Goal: Navigation & Orientation: Find specific page/section

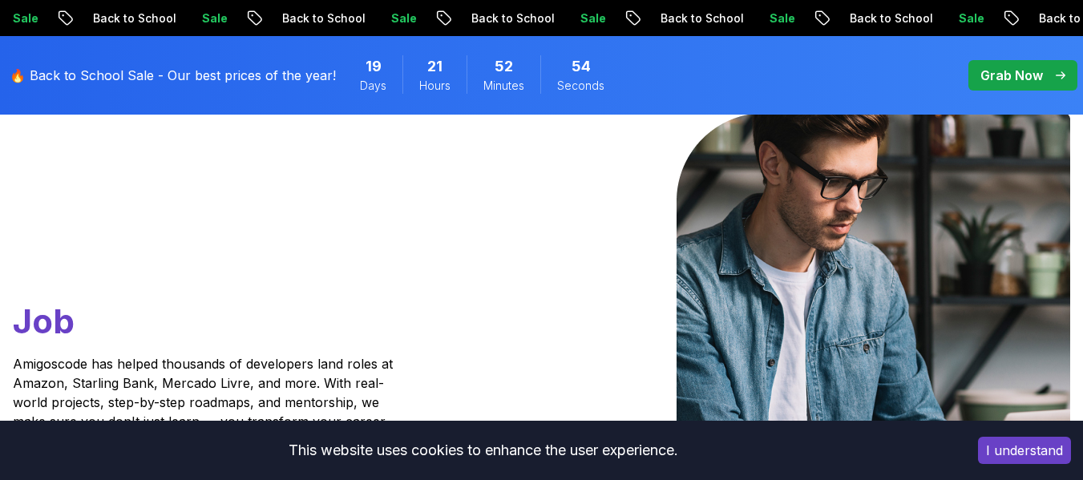
scroll to position [163, 0]
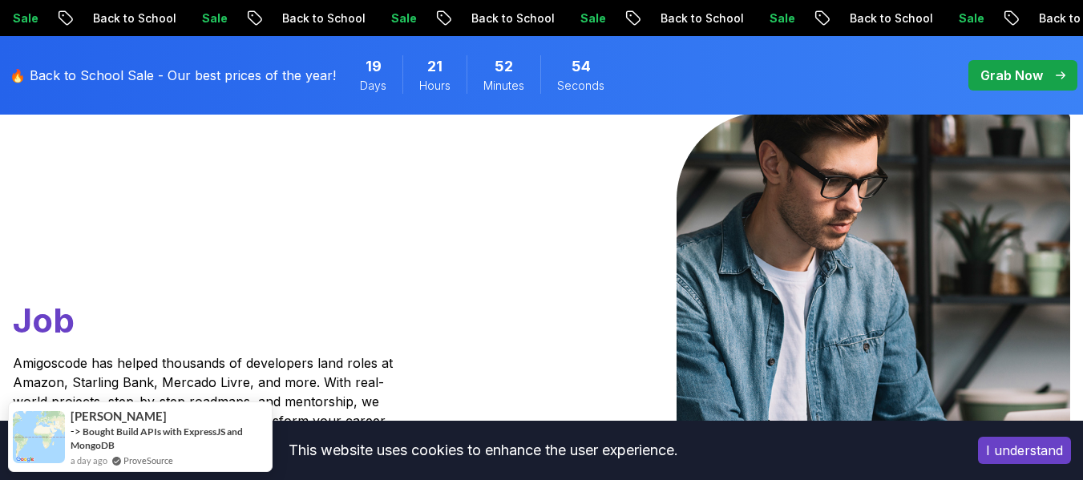
click at [1043, 448] on button "I understand" at bounding box center [1024, 450] width 93 height 27
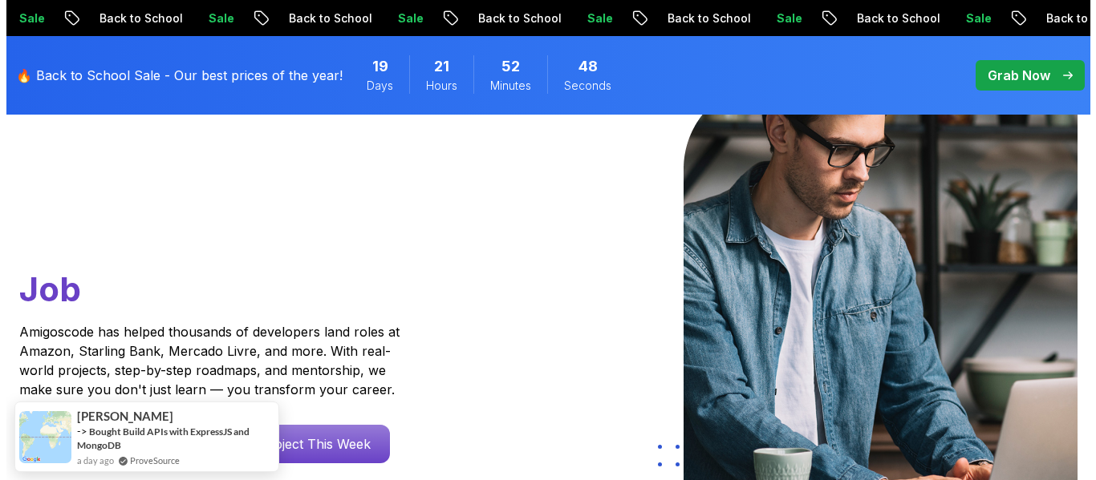
scroll to position [0, 0]
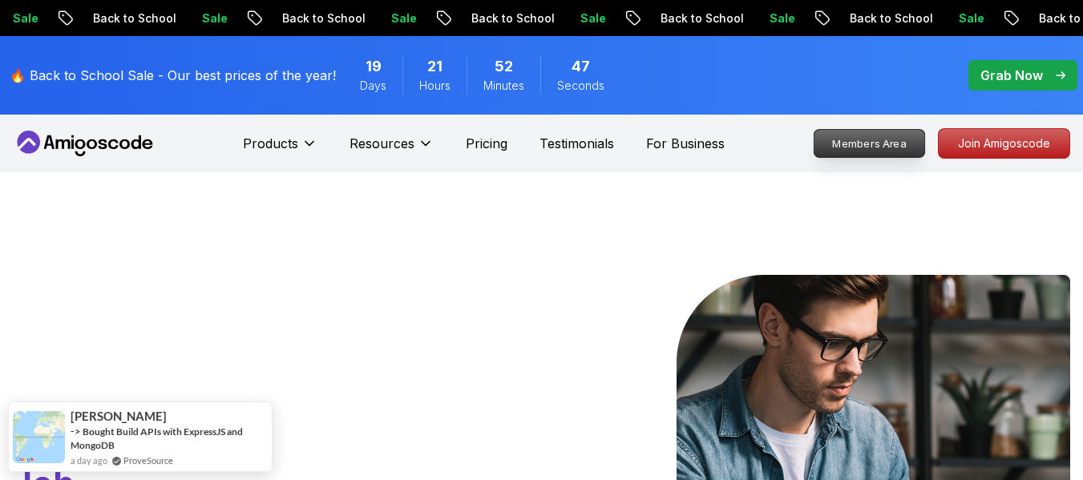
click at [893, 144] on p "Members Area" at bounding box center [870, 143] width 111 height 27
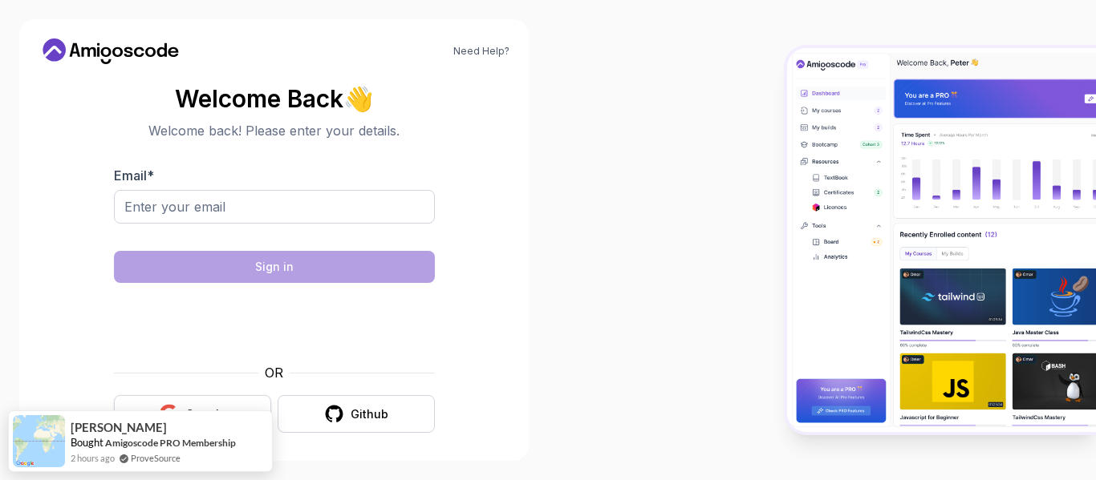
click at [233, 396] on button "Google" at bounding box center [192, 414] width 157 height 38
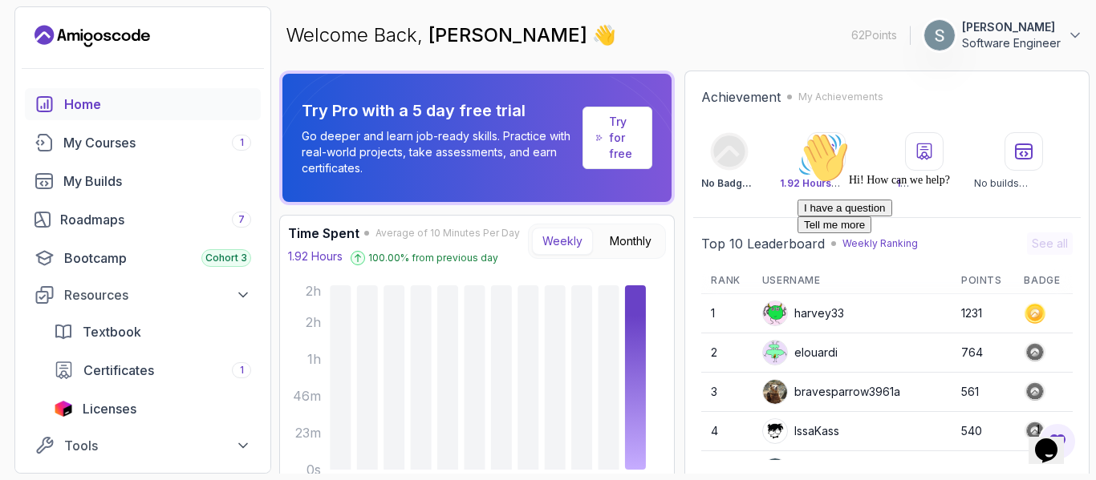
click at [1051, 438] on icon "Opens Chat This icon Opens the chat window." at bounding box center [1046, 451] width 26 height 26
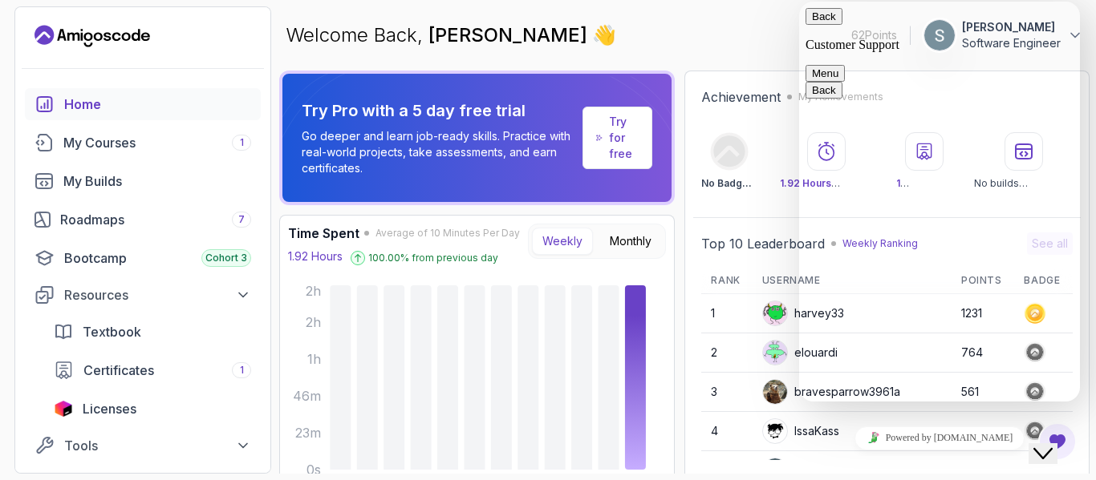
click at [765, 30] on div "Welcome Back, [PERSON_NAME] 👋 62 Points 1 [PERSON_NAME] Software Engineer" at bounding box center [684, 35] width 810 height 58
click at [820, 25] on button "Back" at bounding box center [823, 16] width 37 height 17
click at [755, 27] on div "Welcome Back, [PERSON_NAME] 👋 62 Points 1 [PERSON_NAME] Software Engineer" at bounding box center [684, 35] width 810 height 58
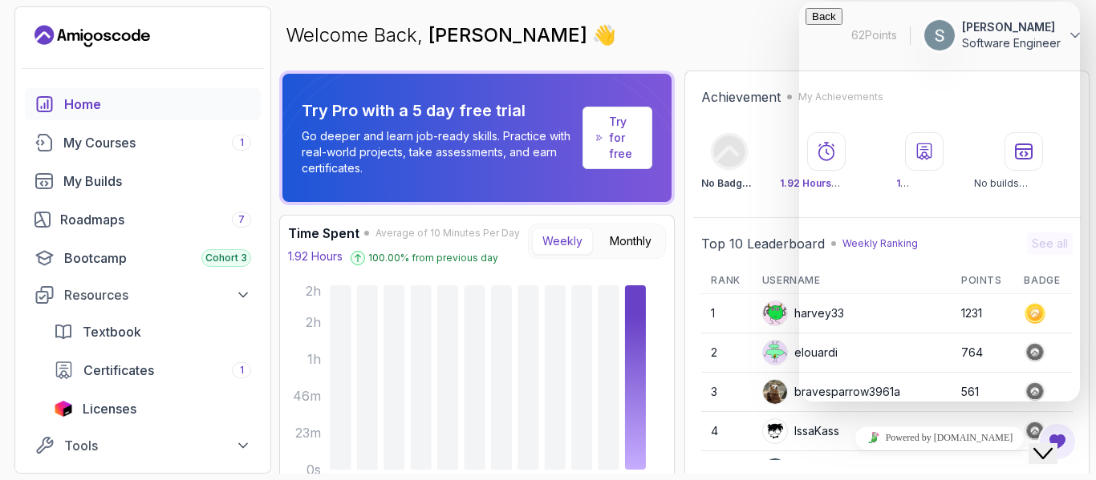
click at [728, 32] on div "Welcome Back, [PERSON_NAME] 👋 62 Points 1 [PERSON_NAME] Software Engineer" at bounding box center [684, 35] width 810 height 58
click at [1043, 444] on button "Close Chat This icon closes the chat window." at bounding box center [1042, 454] width 29 height 21
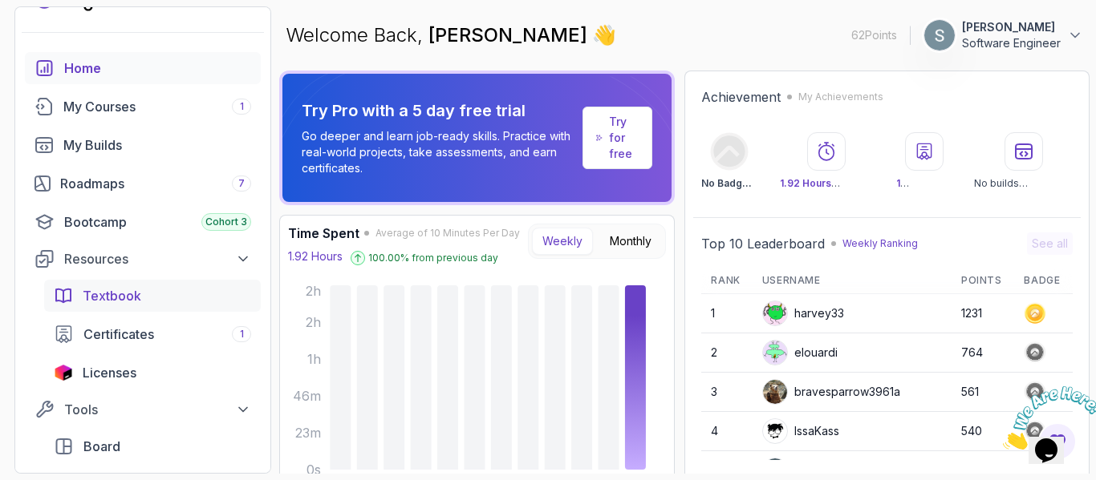
scroll to position [128, 0]
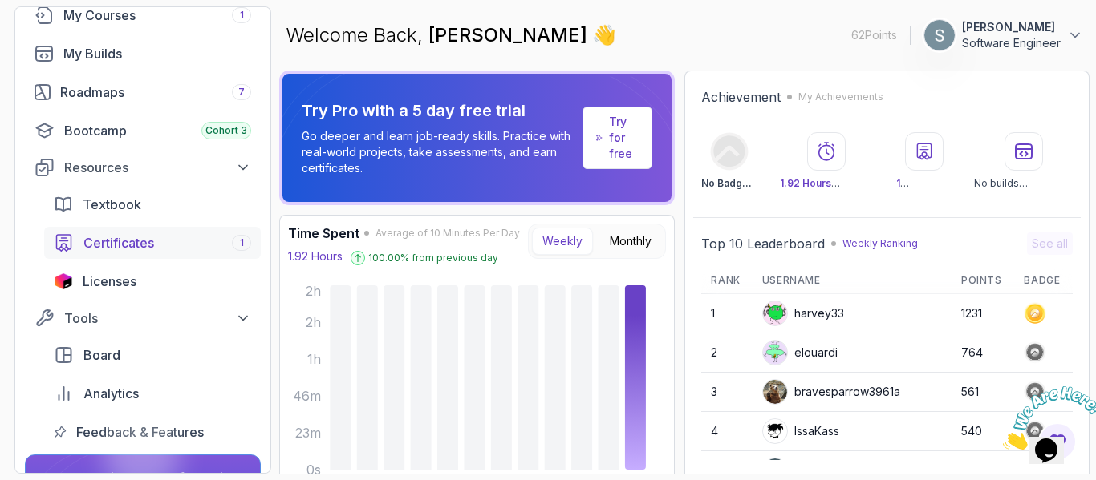
click at [103, 239] on span "Certificates" at bounding box center [118, 242] width 71 height 19
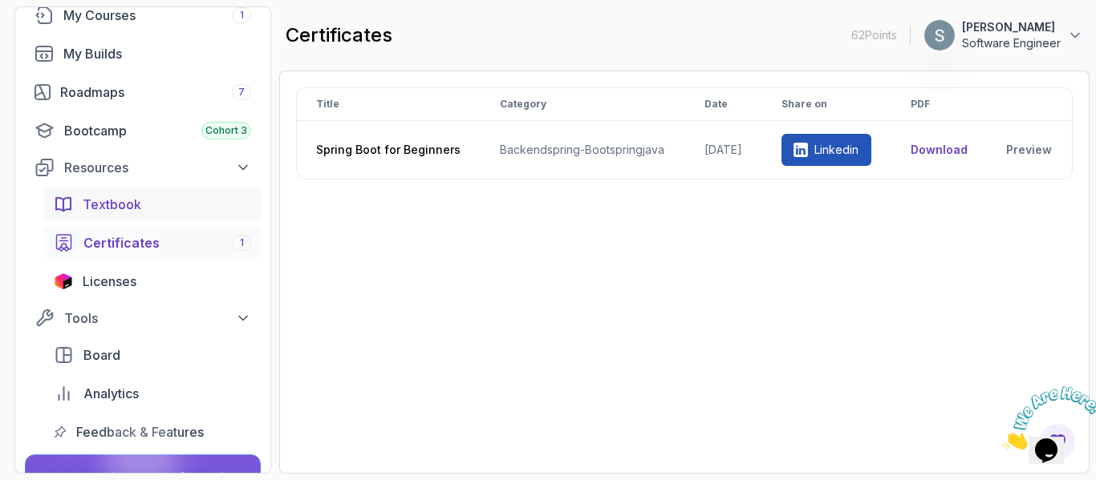
scroll to position [37, 0]
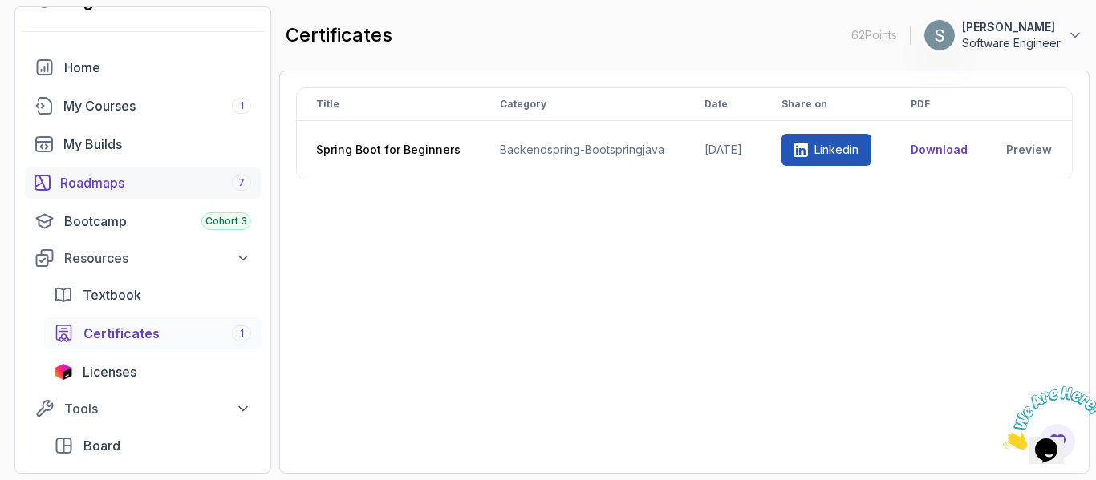
click at [146, 180] on div "Roadmaps 7" at bounding box center [155, 182] width 191 height 19
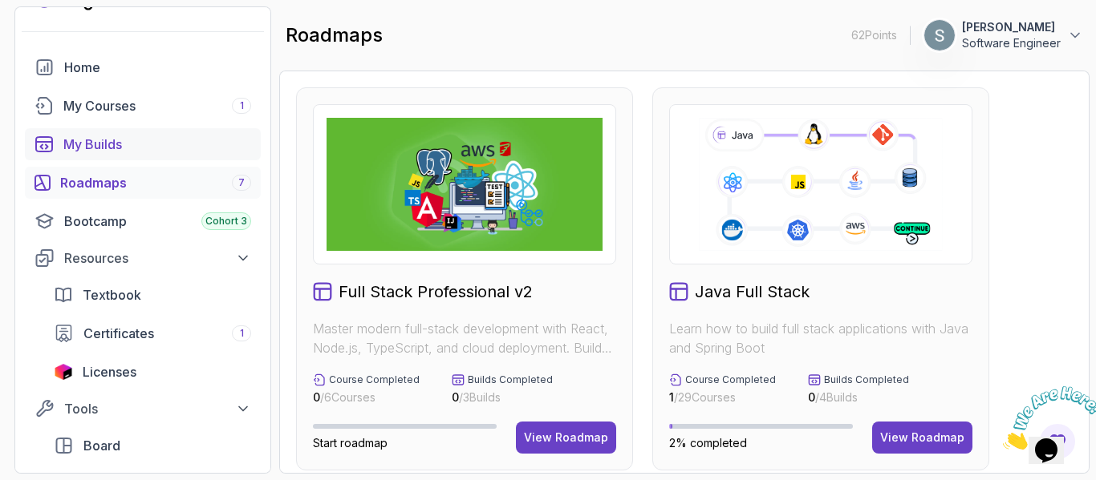
click at [124, 143] on div "My Builds" at bounding box center [157, 144] width 188 height 19
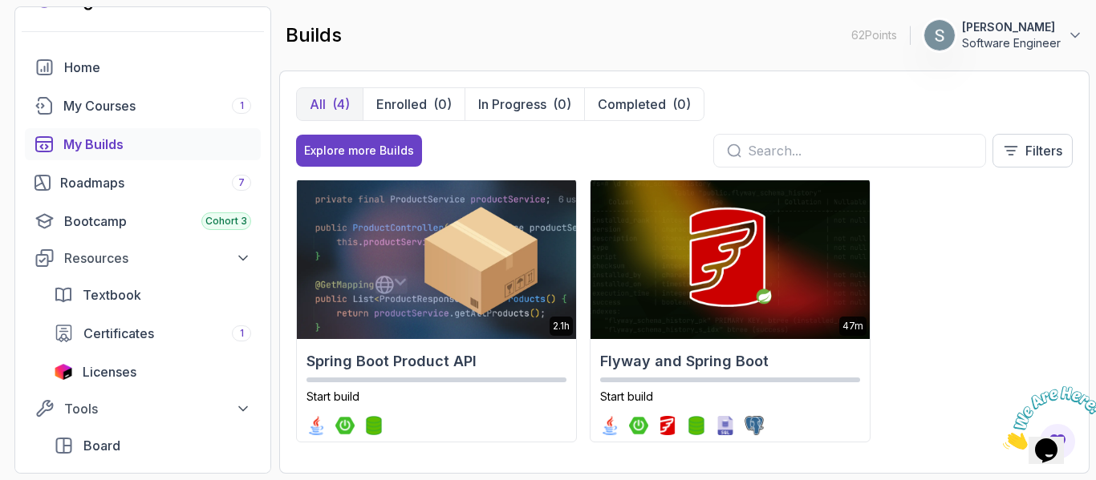
scroll to position [281, 0]
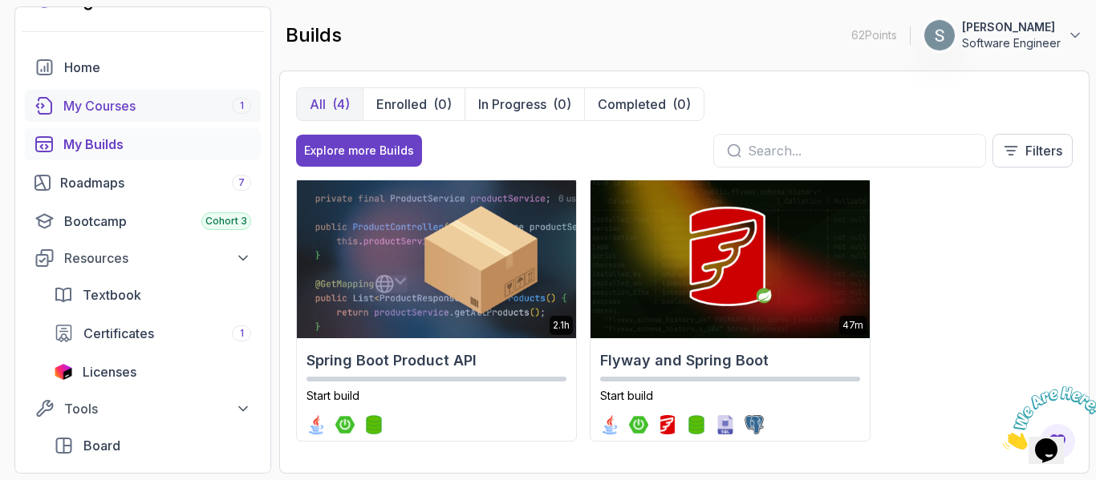
click at [116, 107] on div "My Courses 1" at bounding box center [157, 105] width 188 height 19
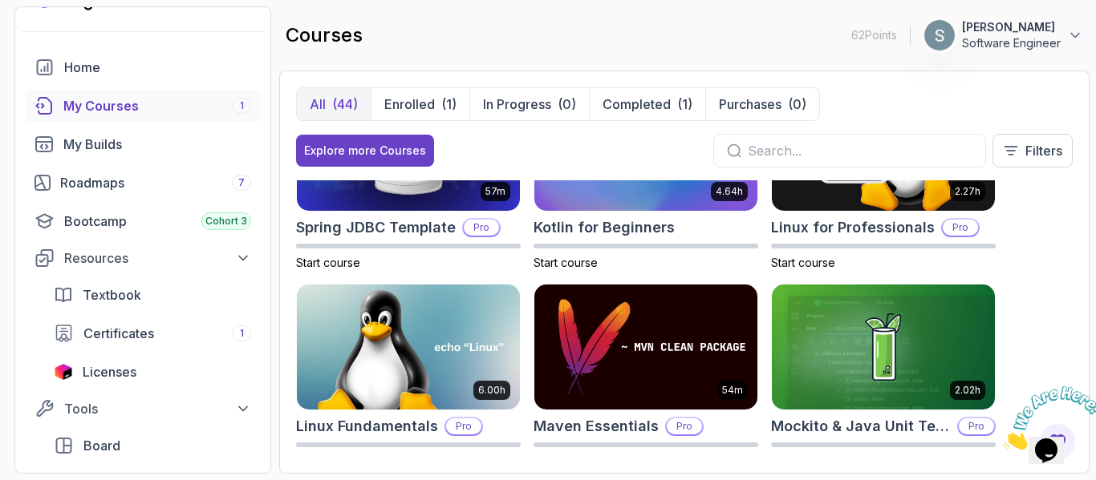
scroll to position [1801, 0]
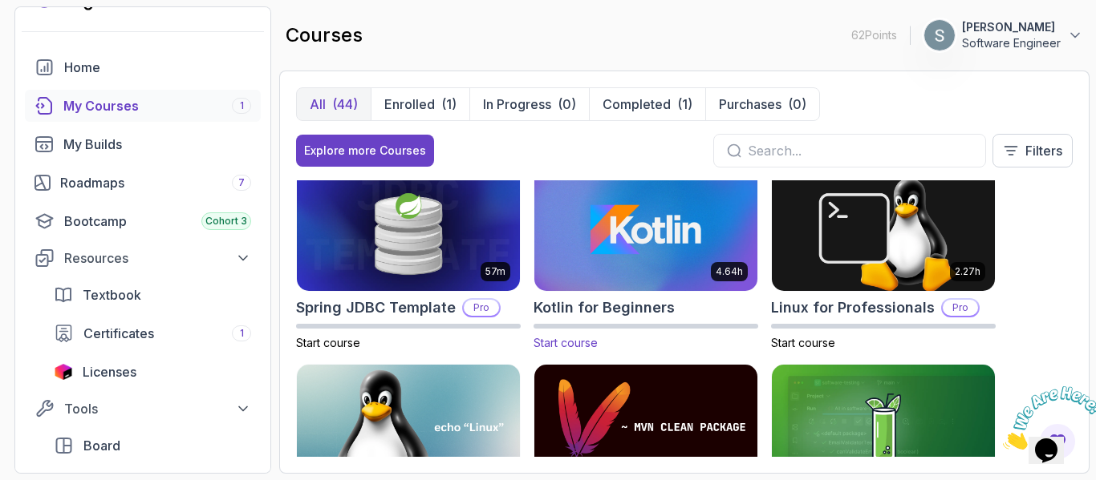
click at [599, 250] on img at bounding box center [646, 229] width 234 height 131
